Goal: Task Accomplishment & Management: Manage account settings

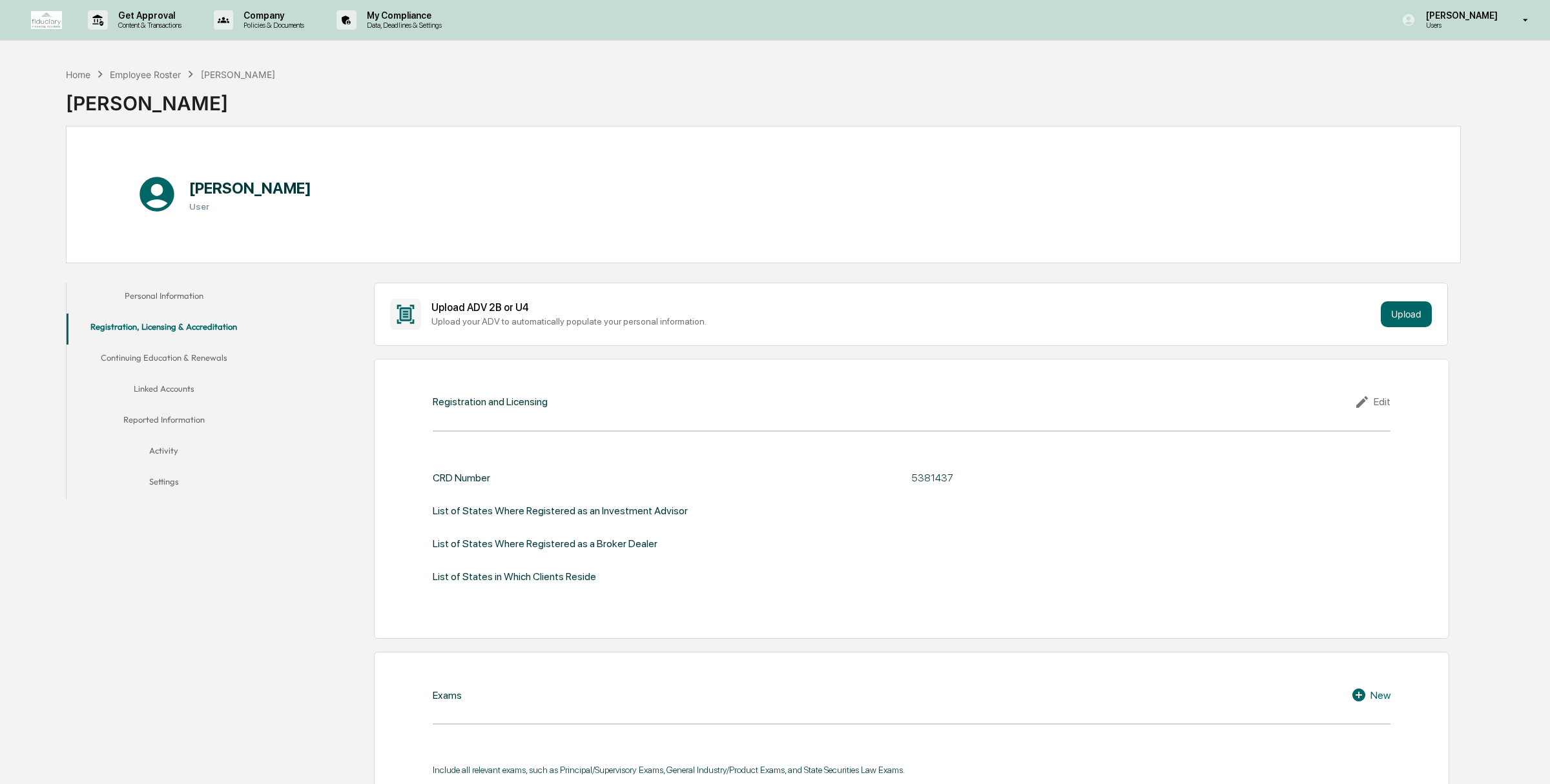
scroll to position [159, 0]
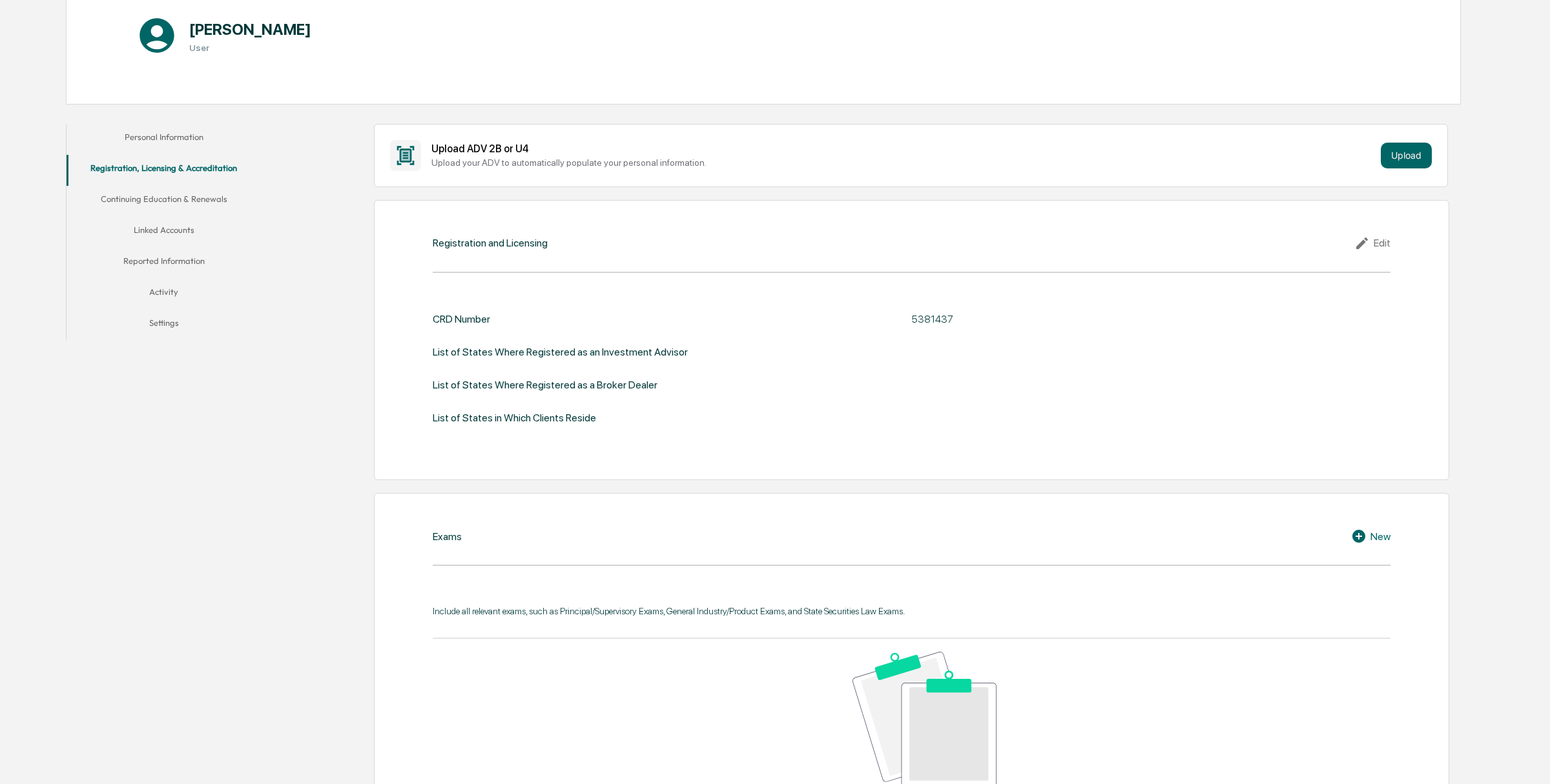
click at [1369, 235] on icon at bounding box center [1363, 243] width 20 height 16
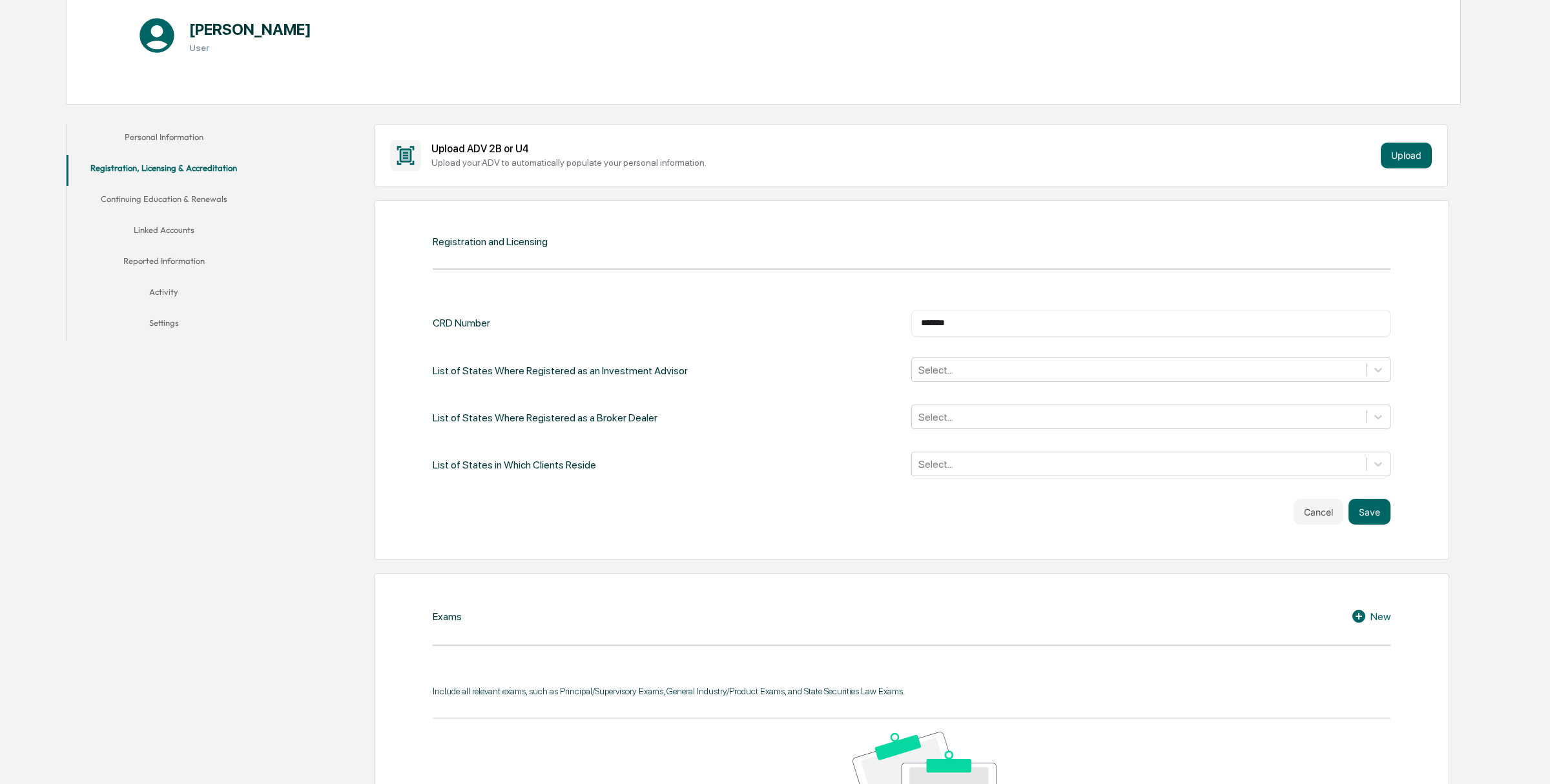
scroll to position [0, 0]
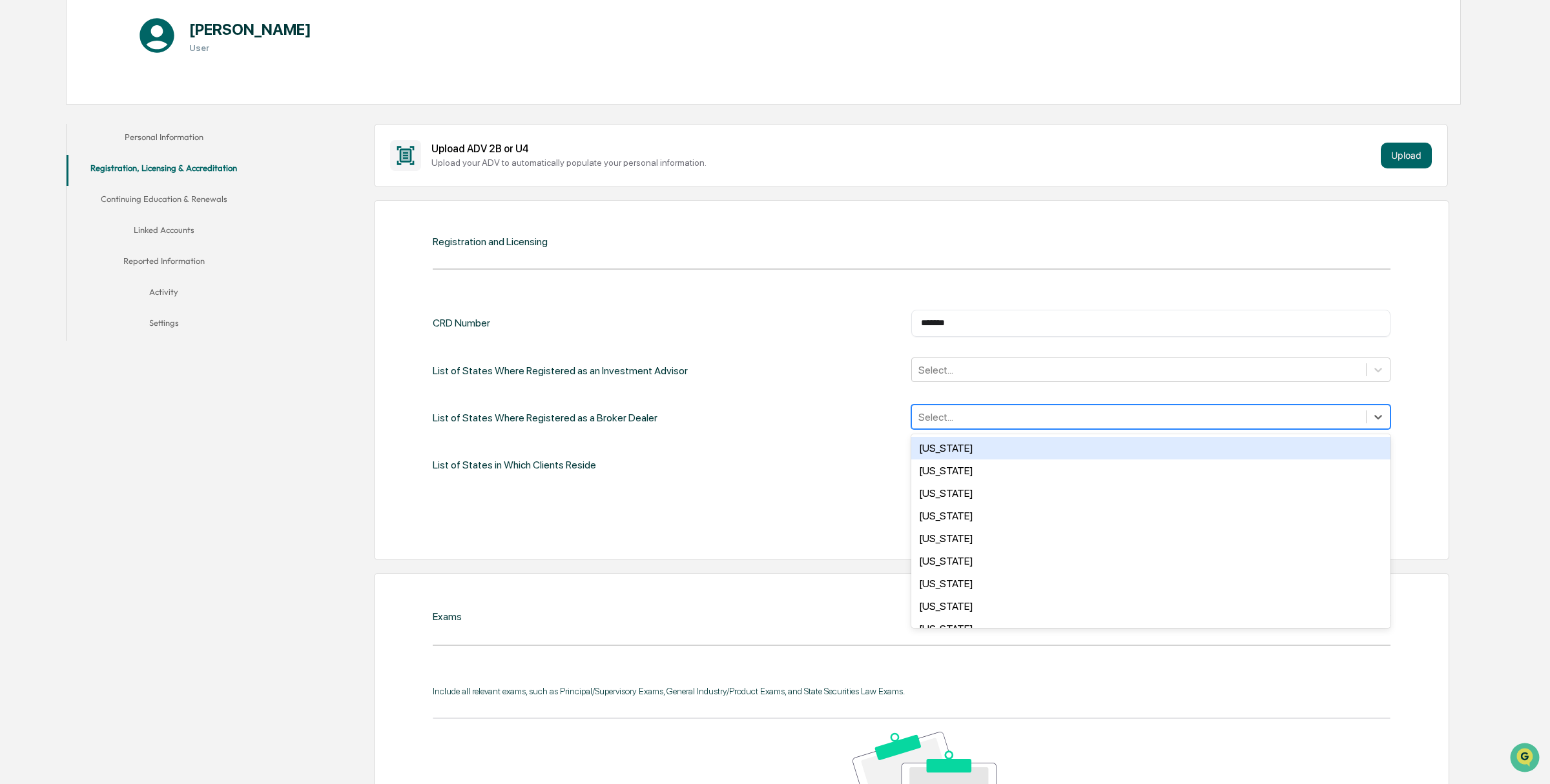
click at [1064, 405] on div "Select..." at bounding box center [1150, 417] width 478 height 24
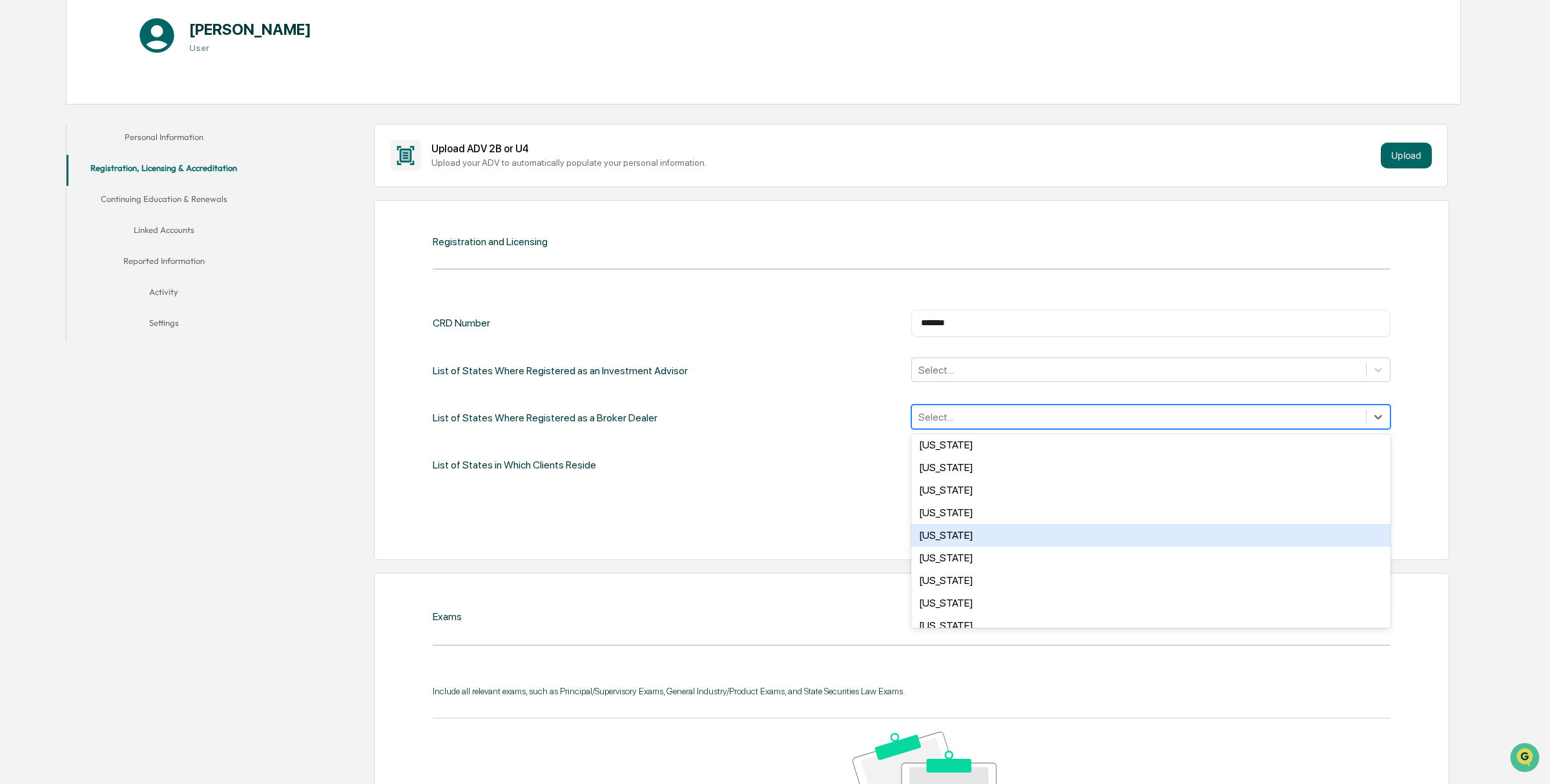
scroll to position [706, 0]
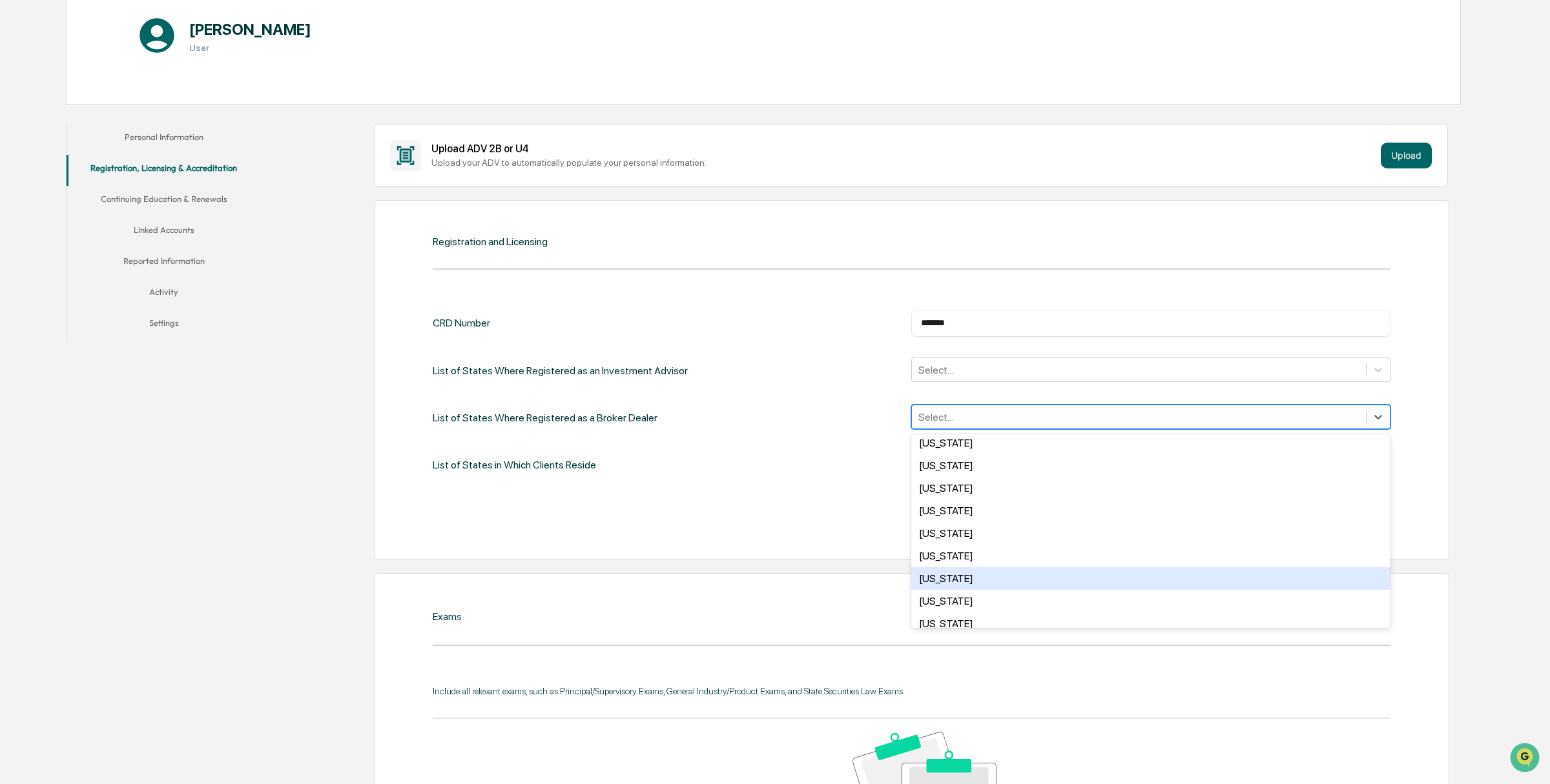
click at [979, 569] on div "[US_STATE]" at bounding box center [1150, 578] width 478 height 23
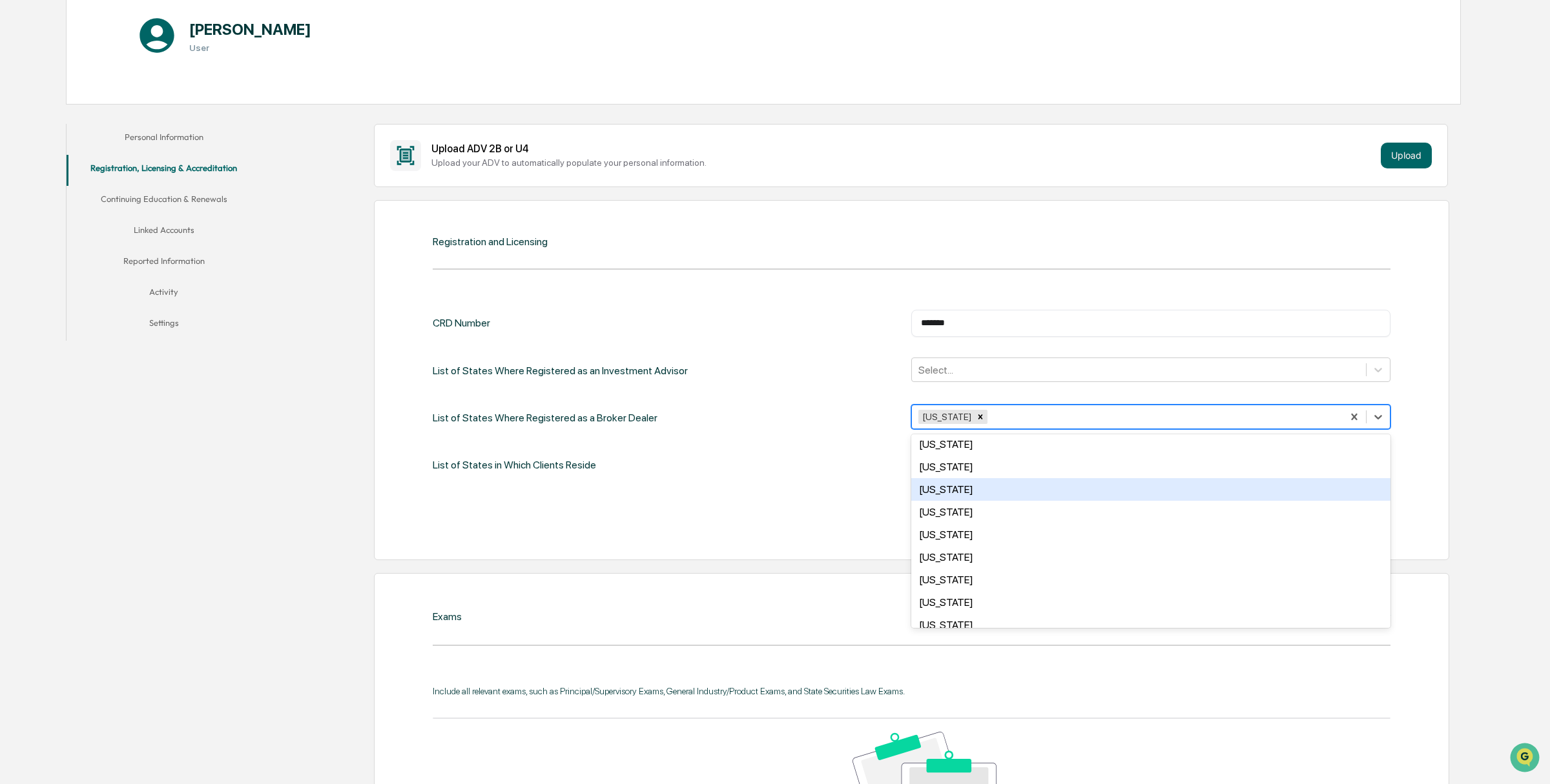
scroll to position [462, 0]
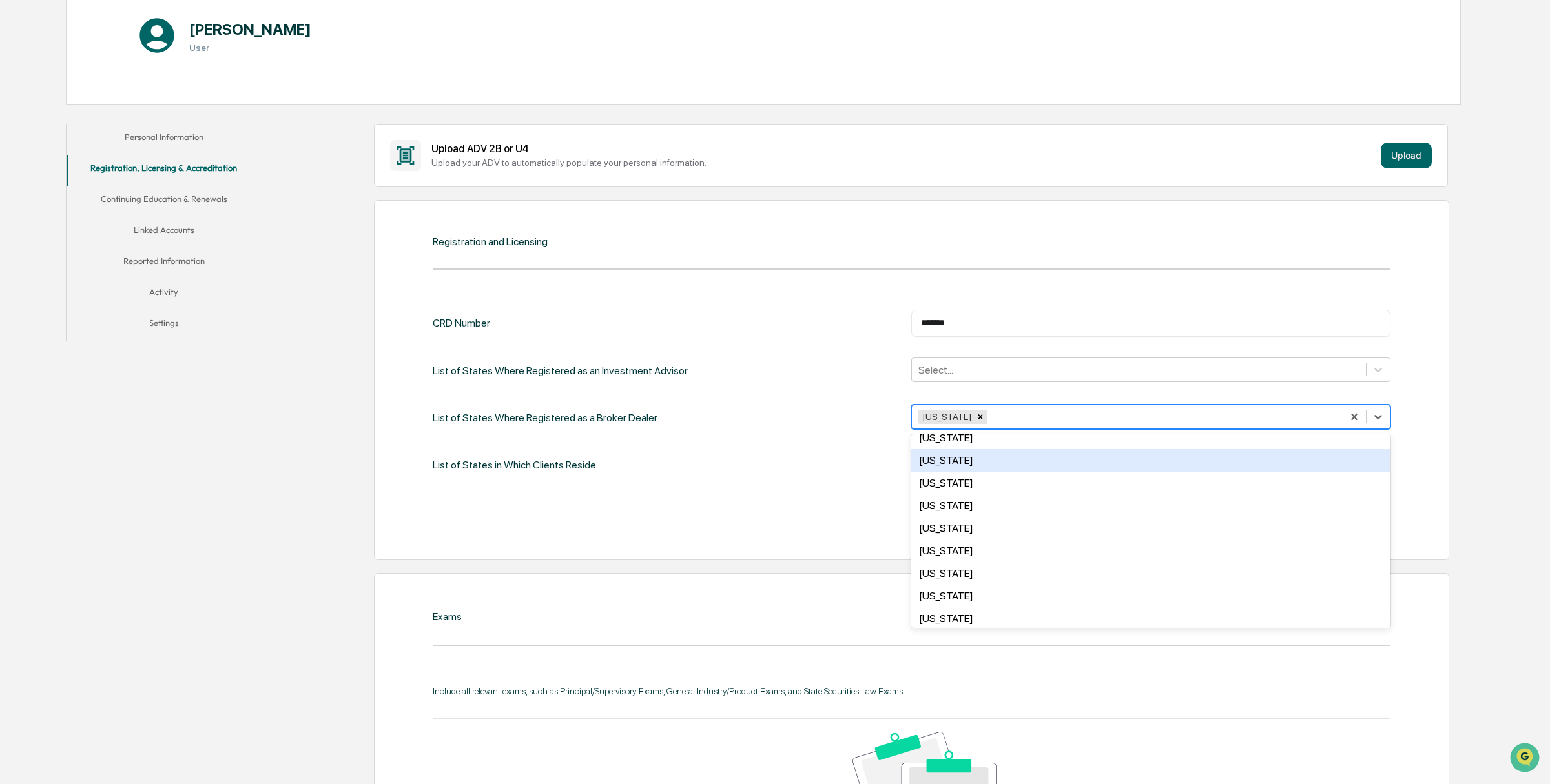
click at [954, 458] on div "[US_STATE]" at bounding box center [1150, 460] width 478 height 23
click at [851, 467] on div "List of States in Which Clients Reside Select..." at bounding box center [911, 465] width 957 height 27
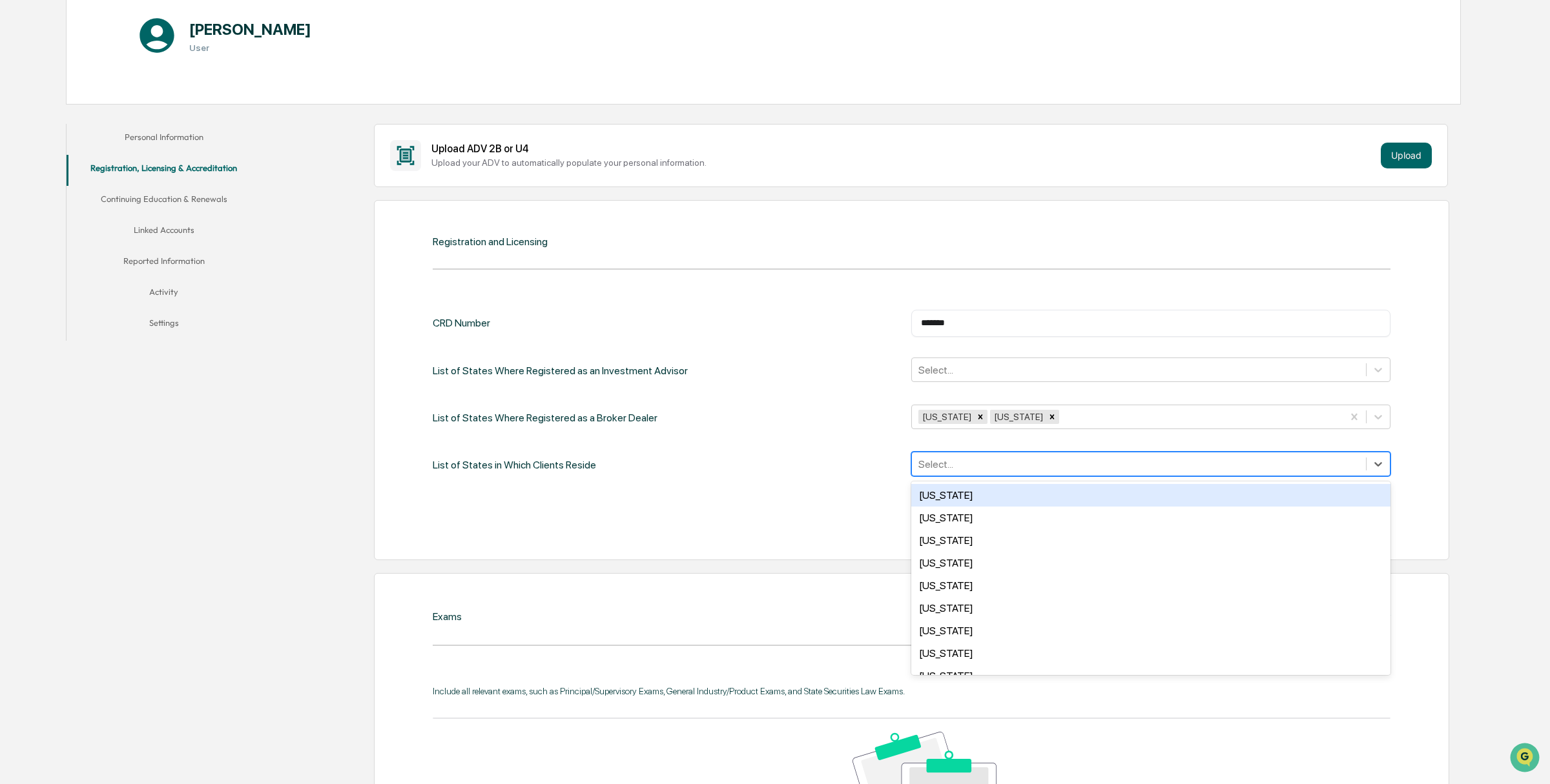
click at [931, 465] on div at bounding box center [1138, 464] width 441 height 15
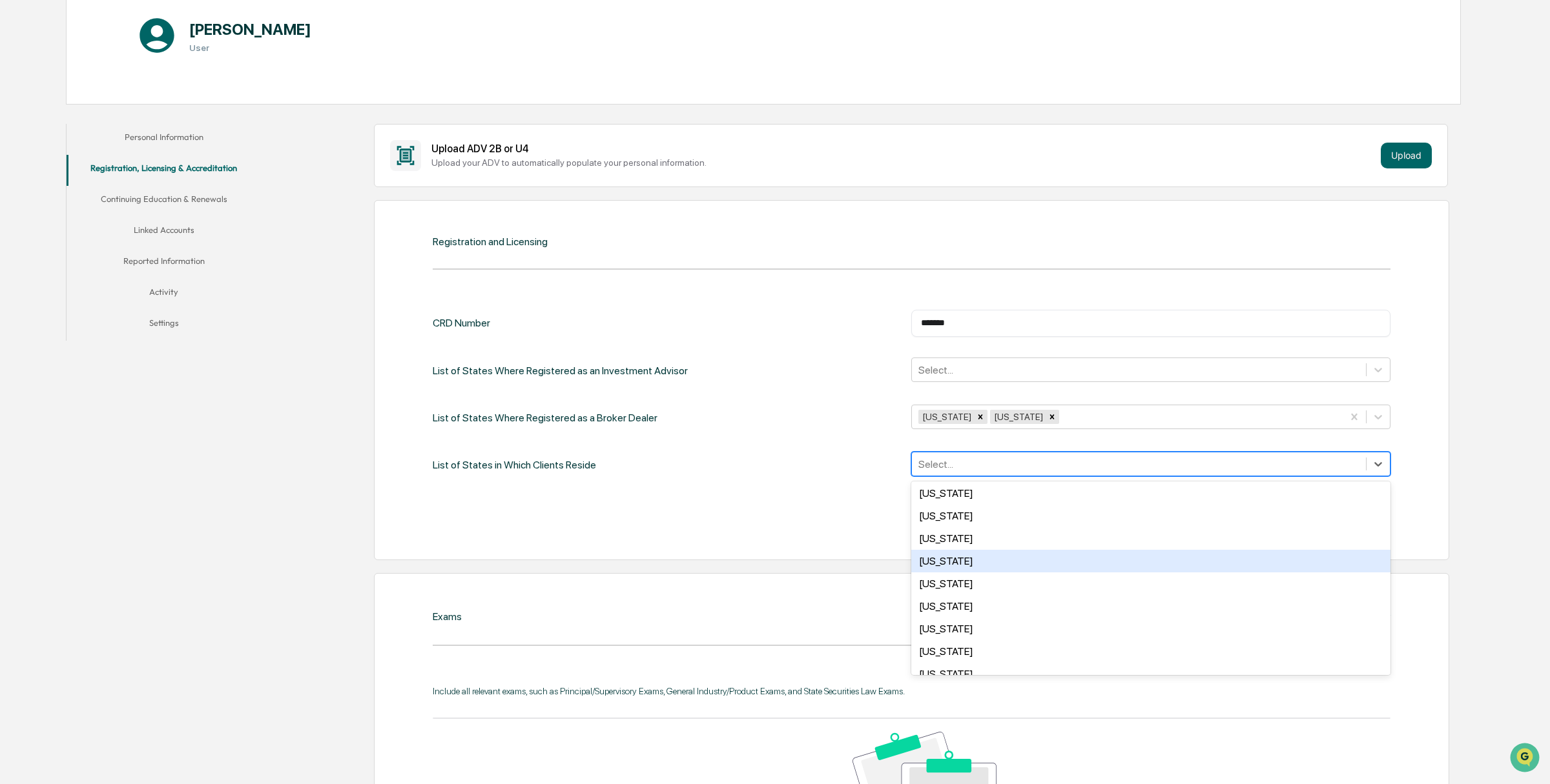
scroll to position [400, 0]
click at [943, 561] on div "[US_STATE]" at bounding box center [1150, 569] width 478 height 23
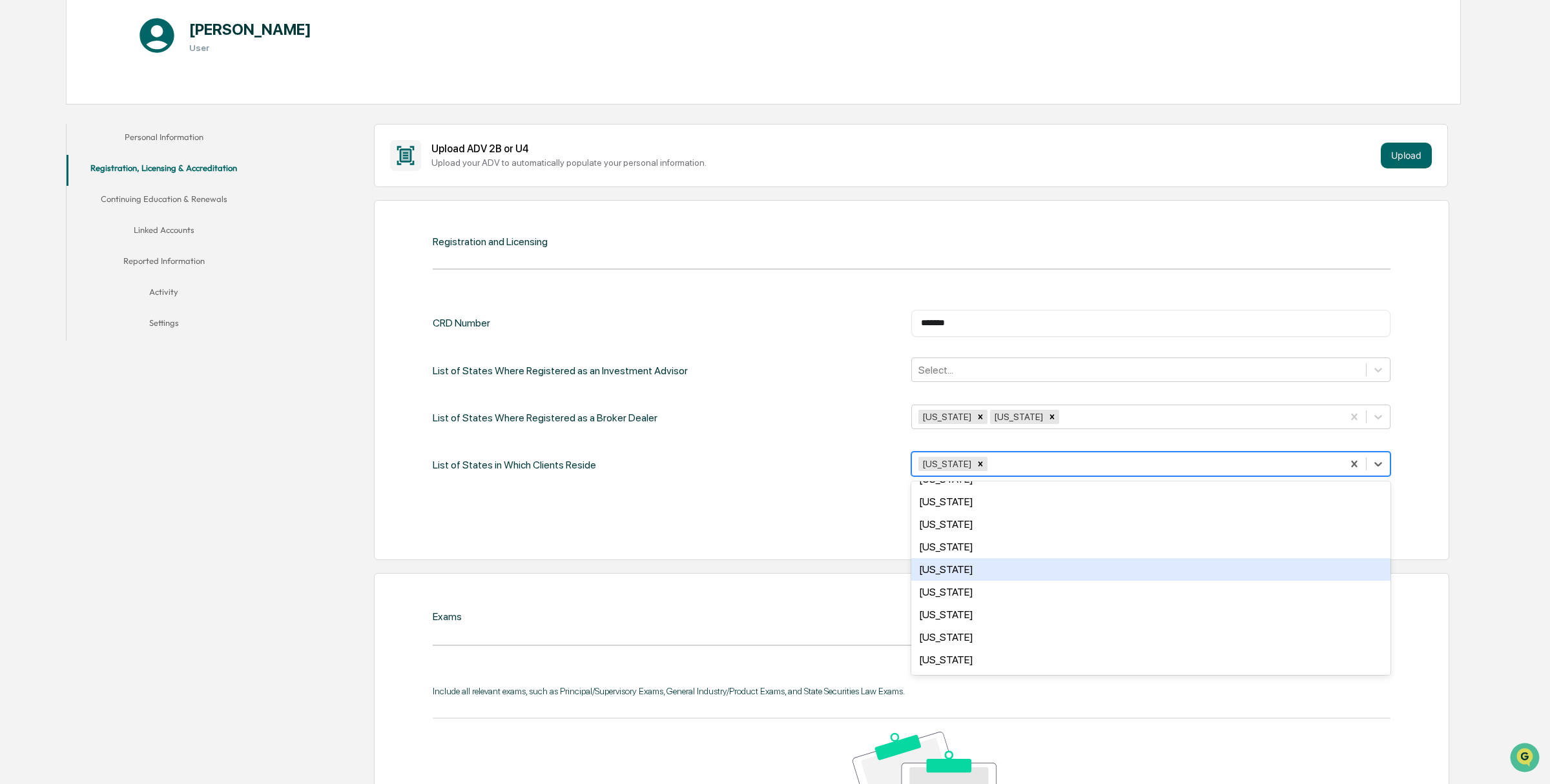
scroll to position [727, 0]
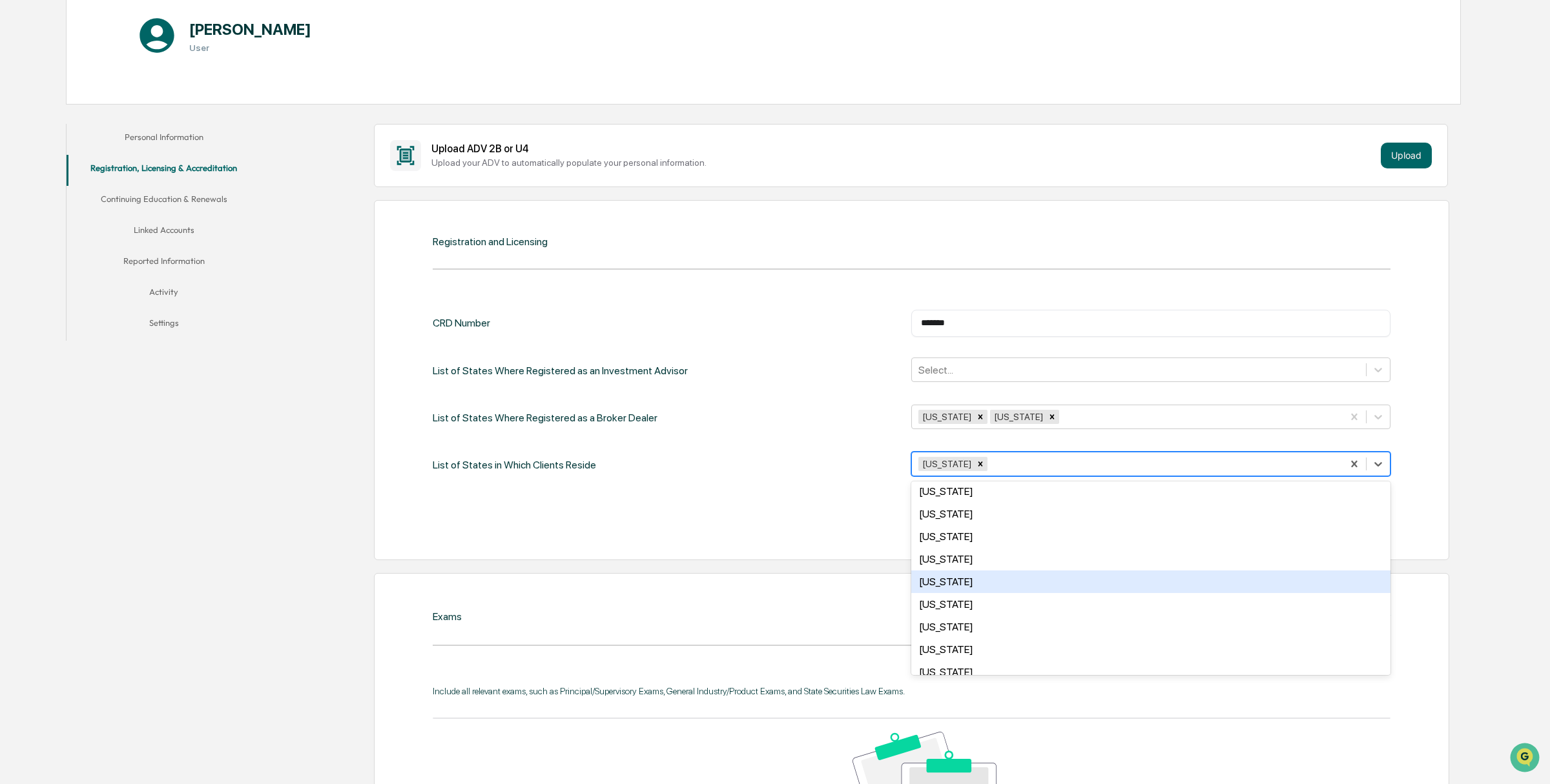
click at [947, 571] on div "[US_STATE]" at bounding box center [1150, 582] width 478 height 23
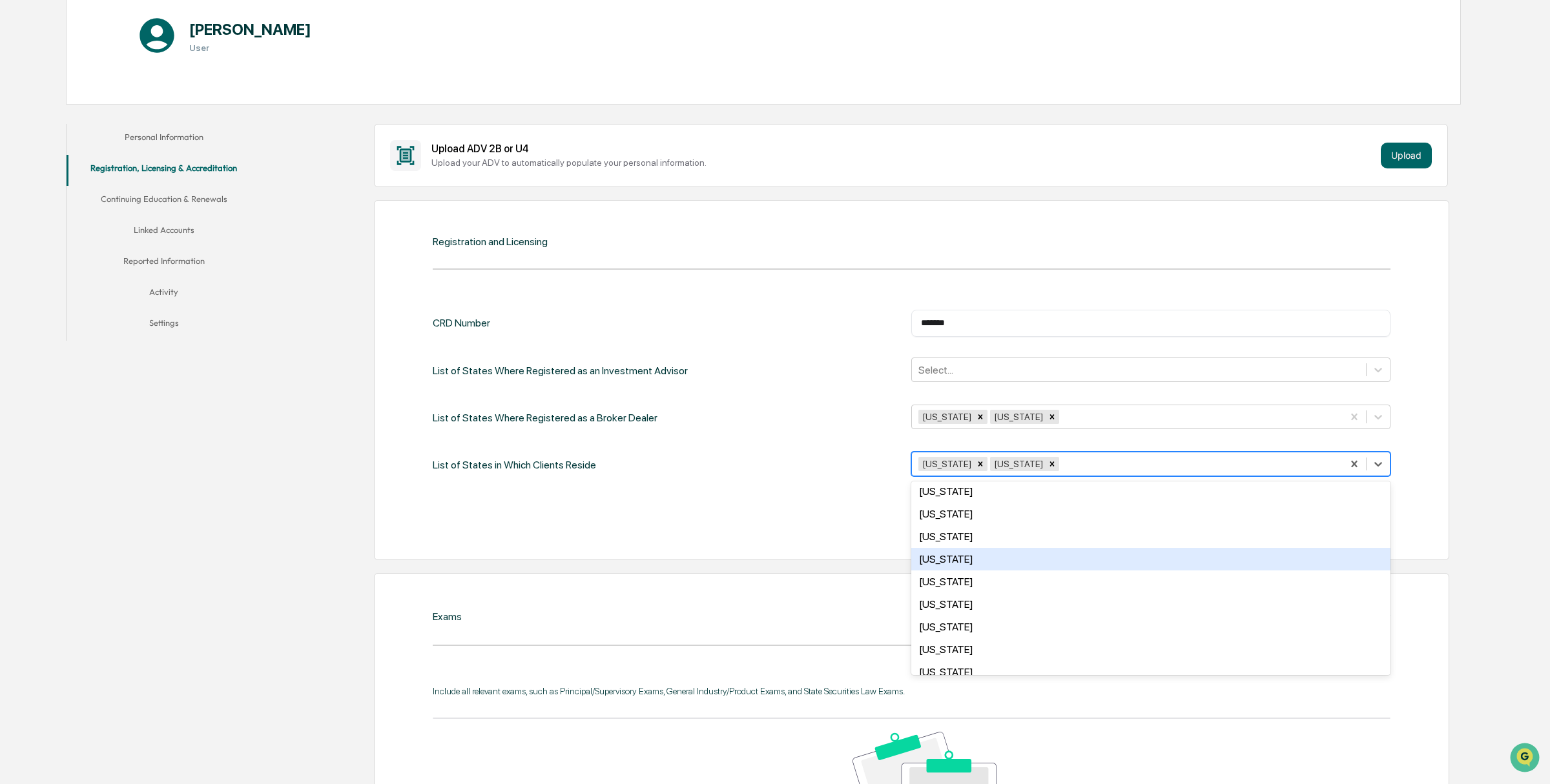
click at [799, 483] on div "CRD Number ******* ​ List of States Where Registered as an Investment Advisor S…" at bounding box center [911, 418] width 957 height 215
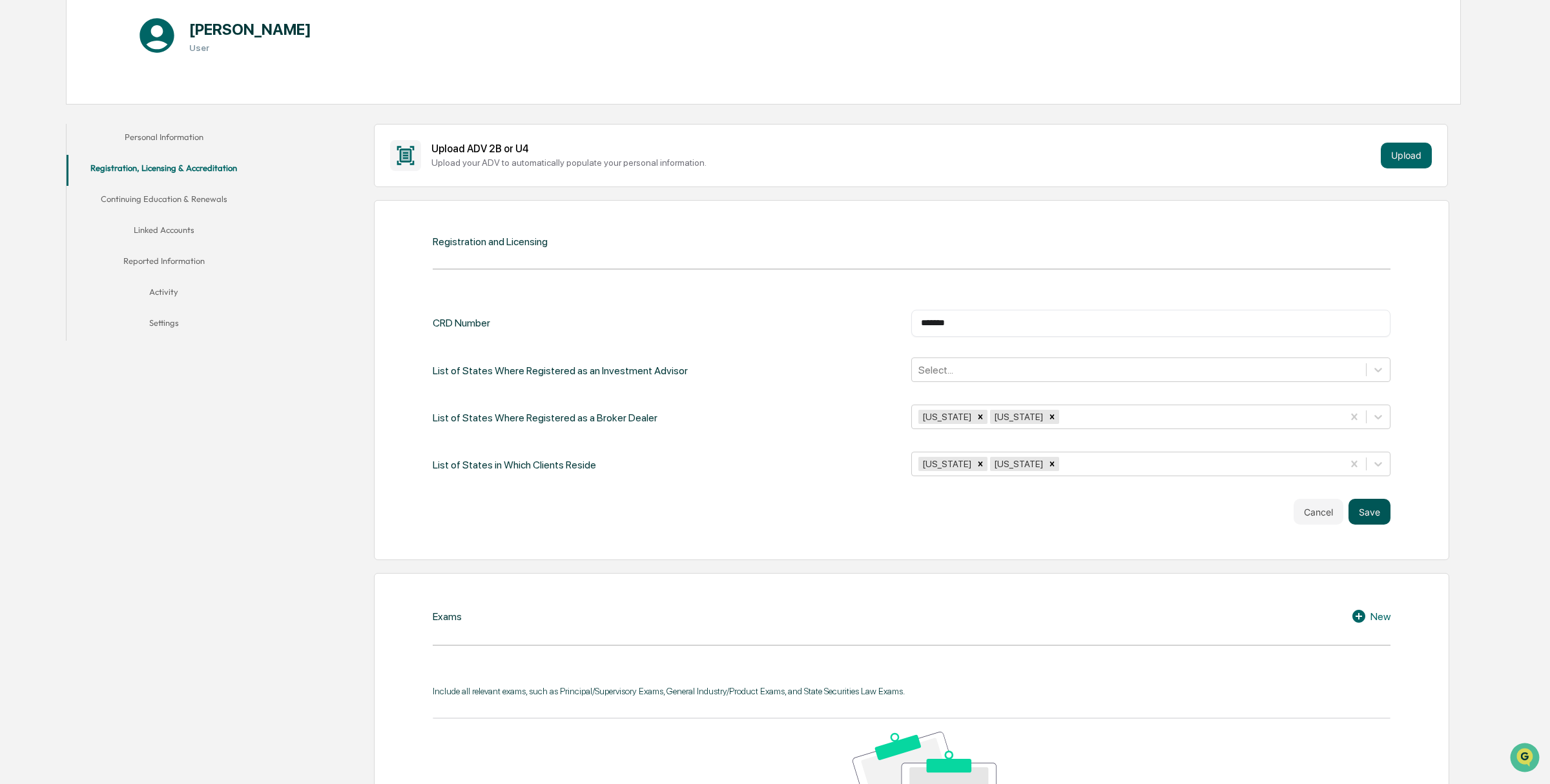
click at [1376, 512] on button "Save" at bounding box center [1369, 512] width 42 height 26
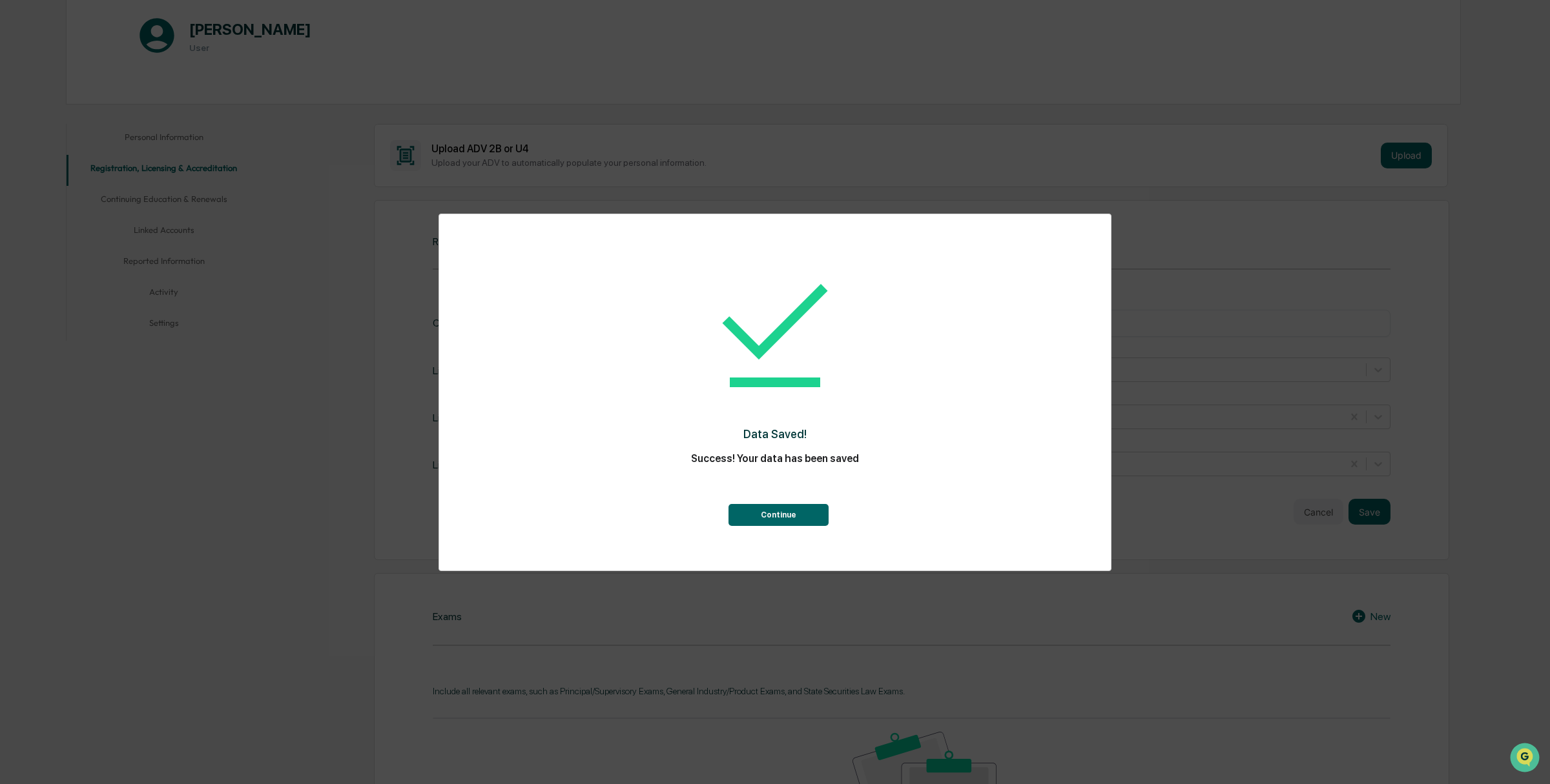
click at [751, 509] on button "Continue" at bounding box center [778, 515] width 100 height 22
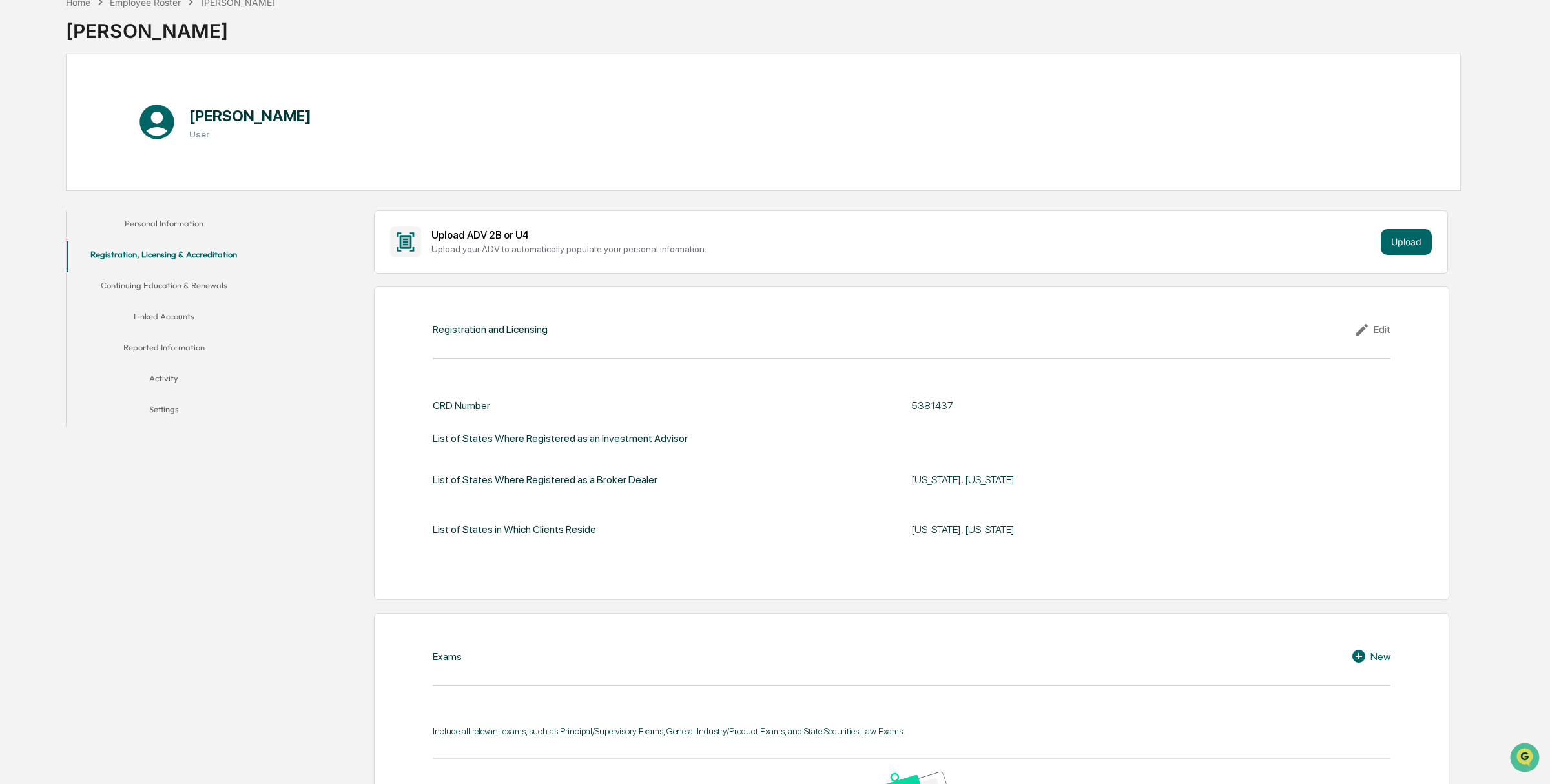
scroll to position [0, 0]
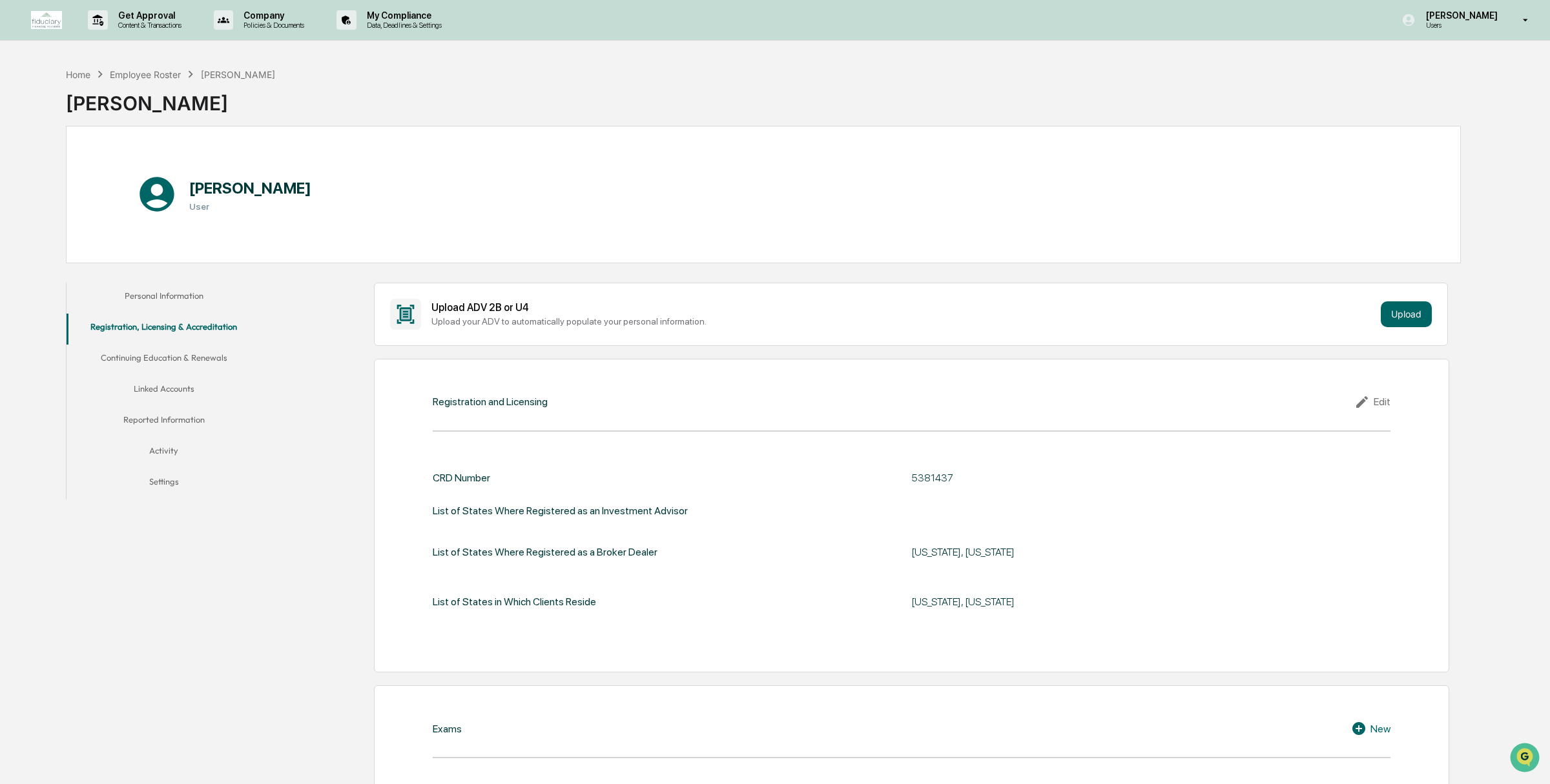
click at [146, 359] on button "Continuing Education & Renewals" at bounding box center [164, 359] width 195 height 31
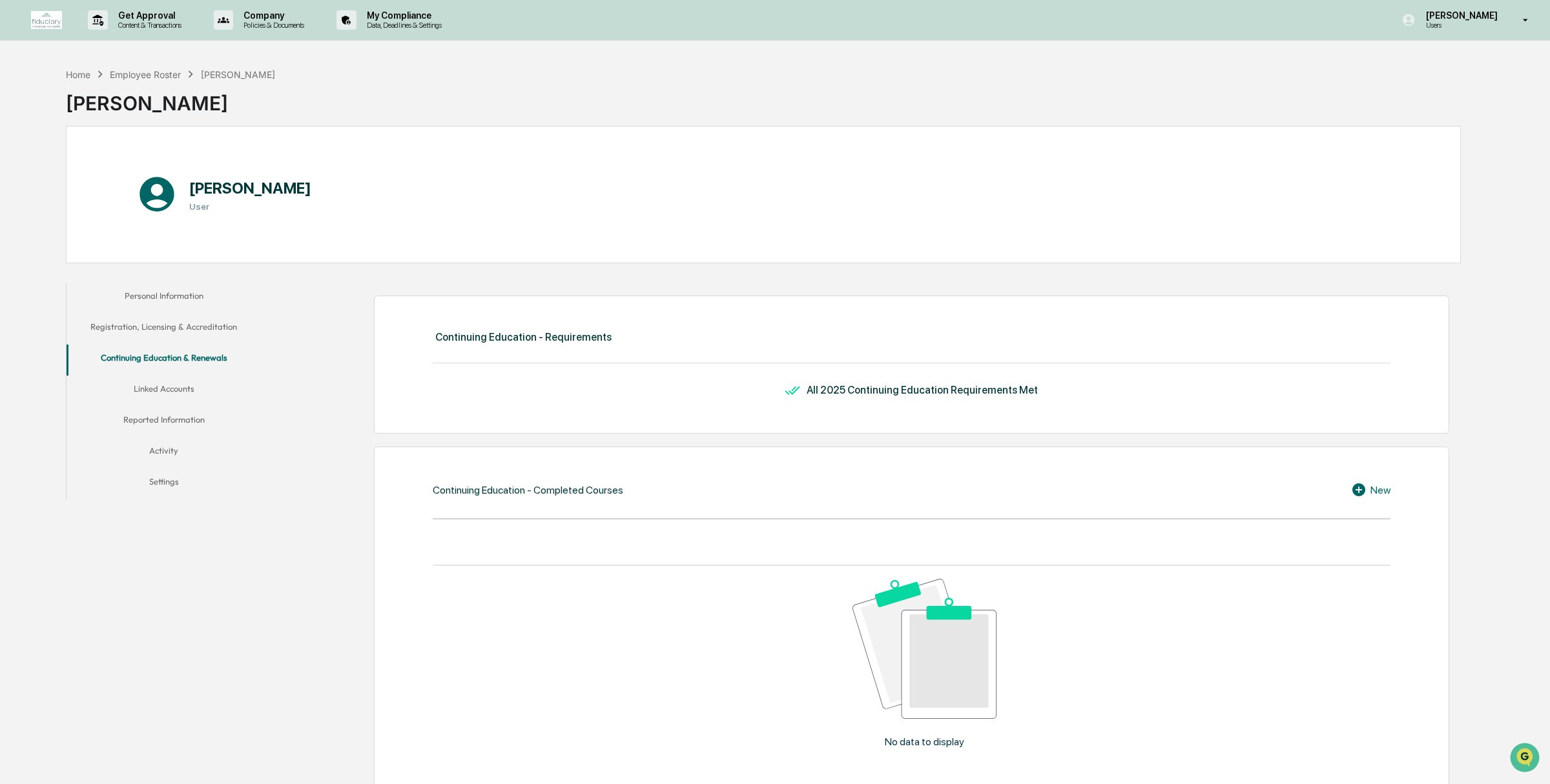
click at [165, 392] on button "Linked Accounts" at bounding box center [164, 391] width 195 height 31
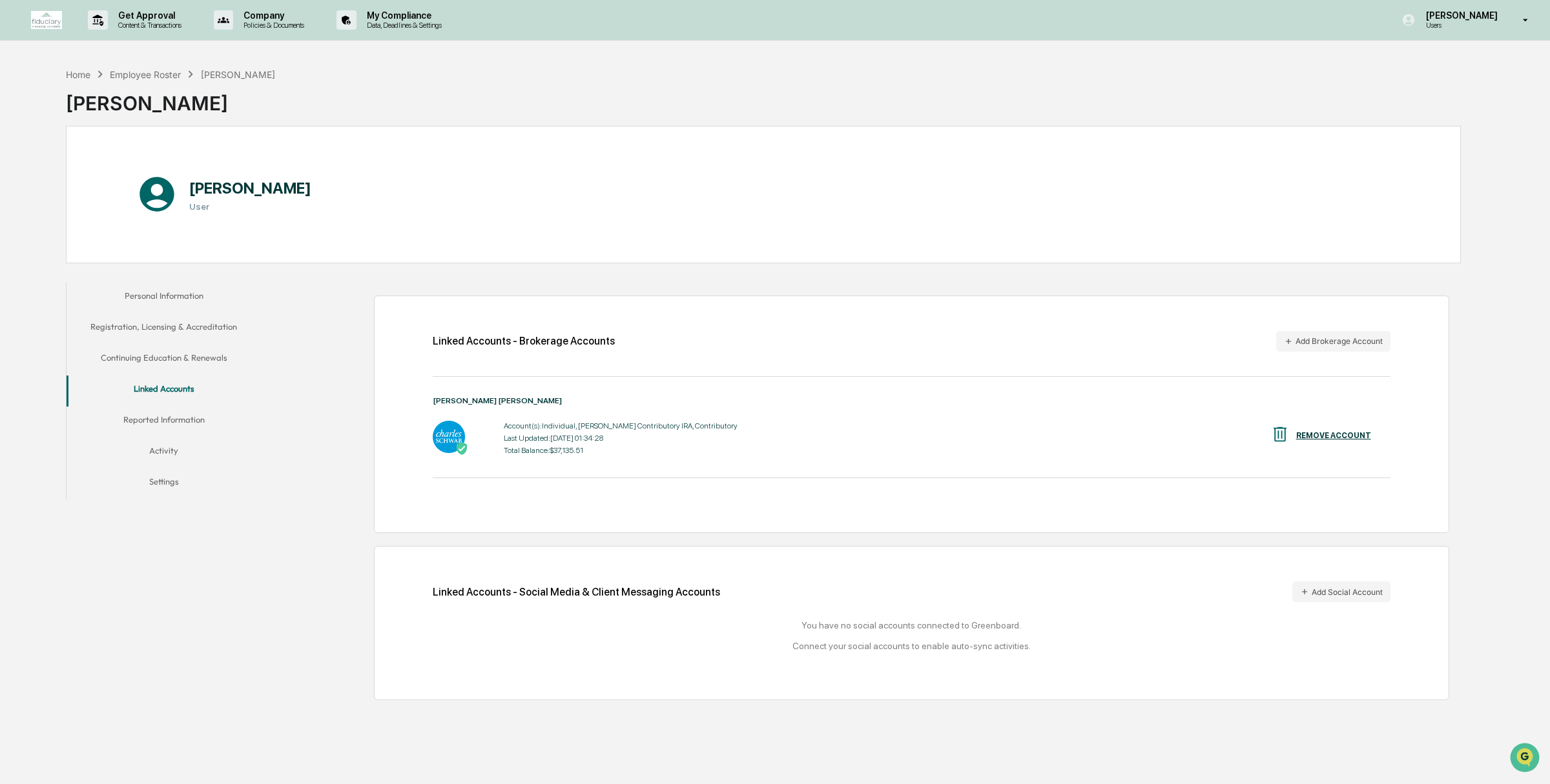
click at [174, 418] on button "Reported Information" at bounding box center [164, 421] width 195 height 31
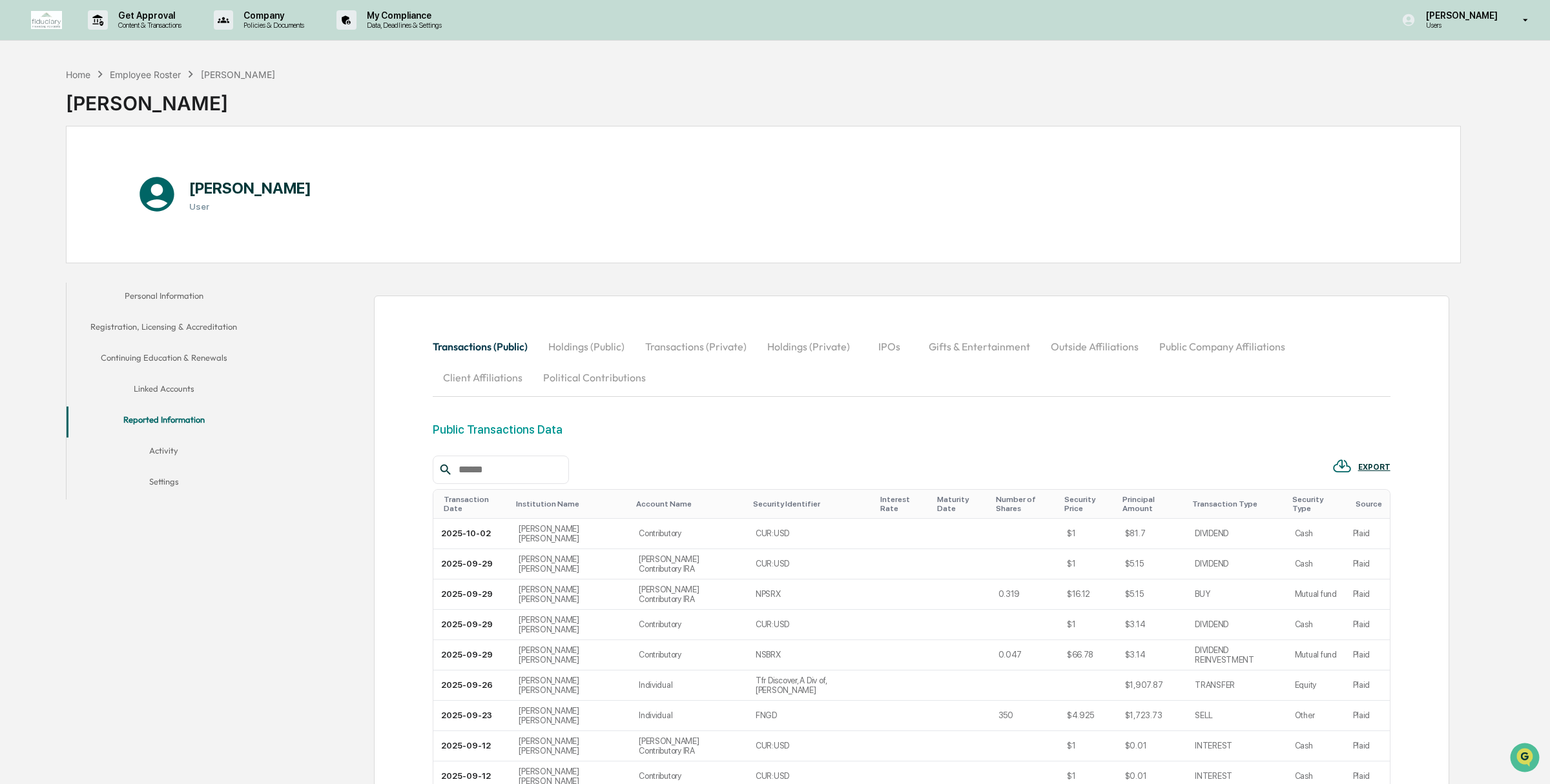
click at [163, 450] on button "Activity" at bounding box center [164, 453] width 195 height 31
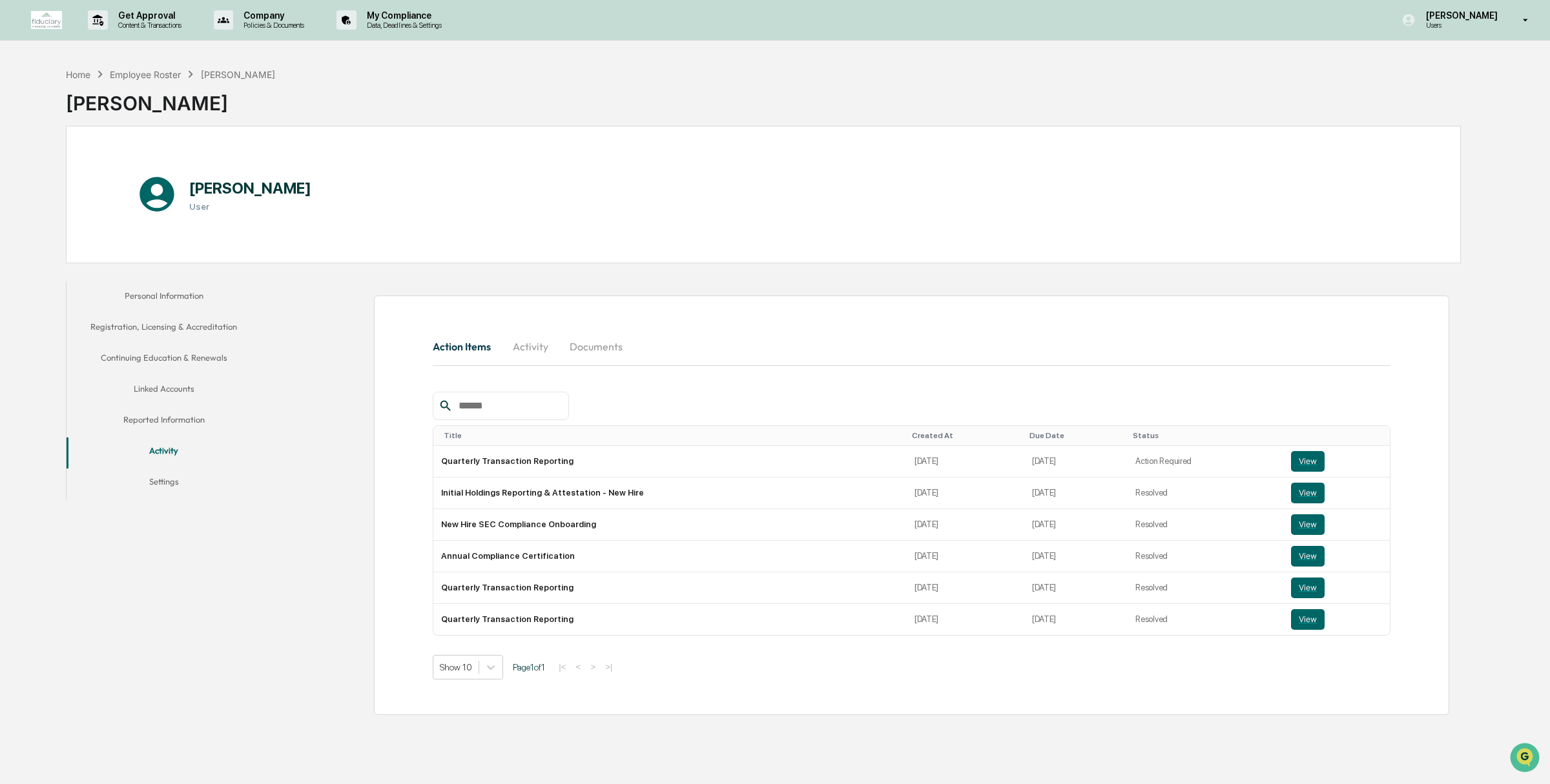
click at [159, 474] on button "Settings" at bounding box center [164, 483] width 195 height 31
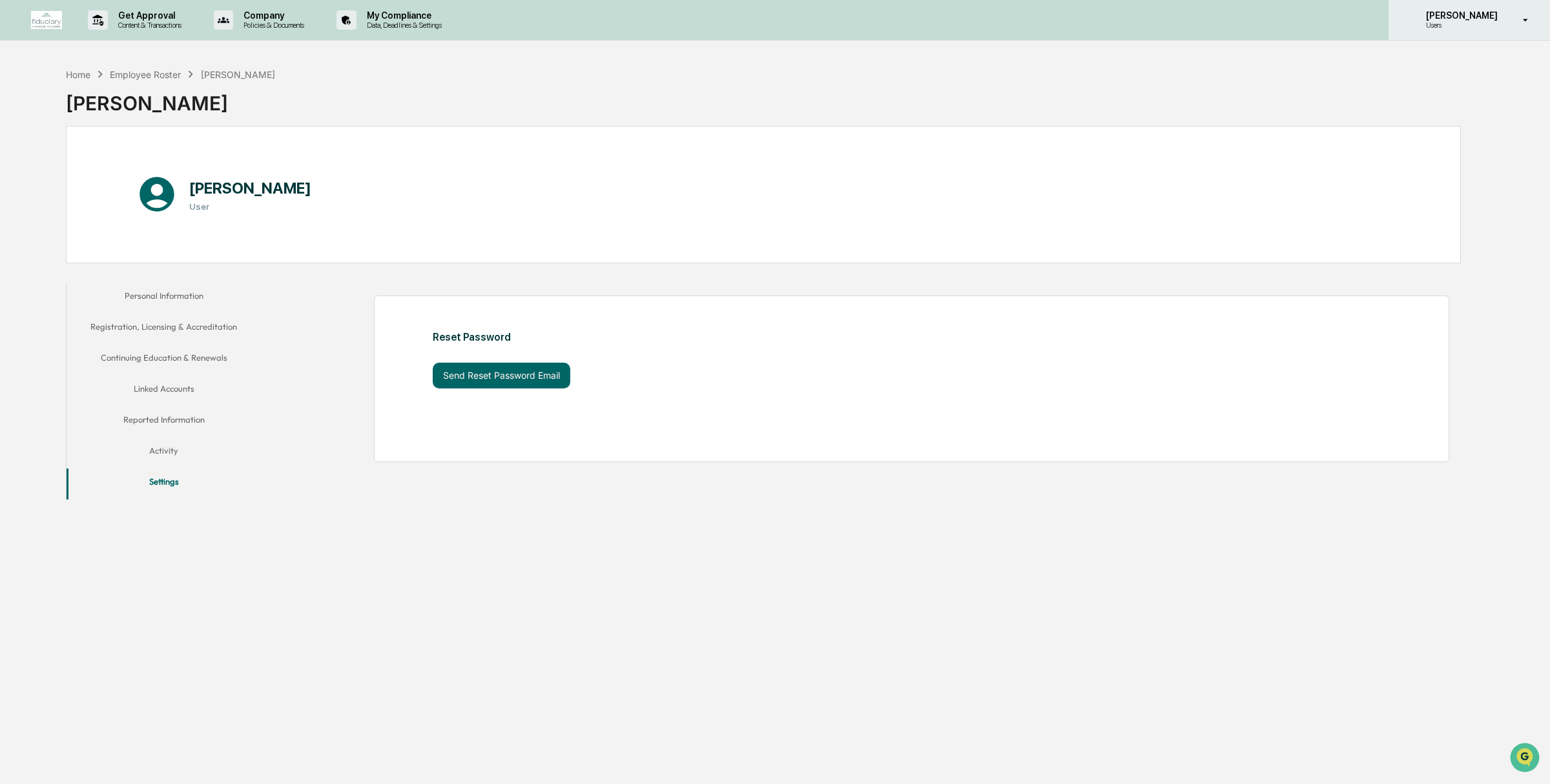
click at [1542, 19] on div "[PERSON_NAME] Users" at bounding box center [1469, 20] width 162 height 40
click at [1433, 64] on li "Logout" at bounding box center [1449, 65] width 181 height 24
